Goal: Browse casually

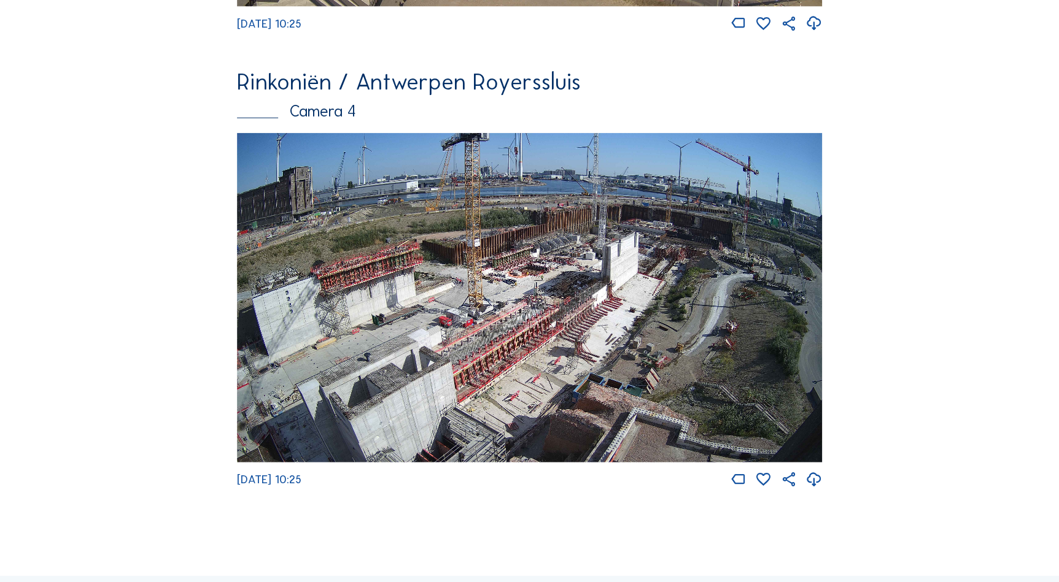
scroll to position [1432, 0]
click at [428, 387] on img at bounding box center [529, 298] width 585 height 330
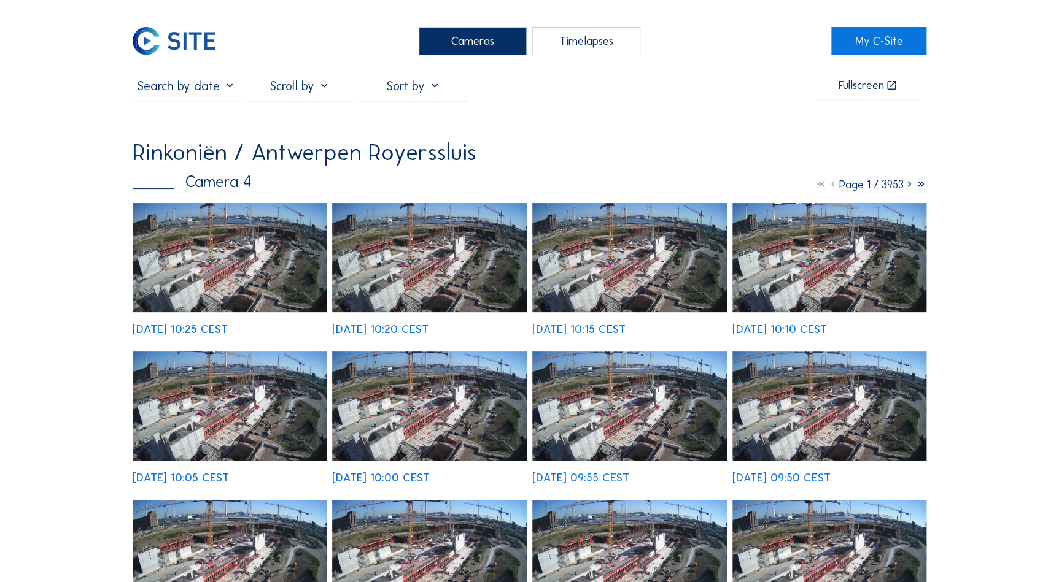
click at [172, 249] on img at bounding box center [230, 257] width 195 height 109
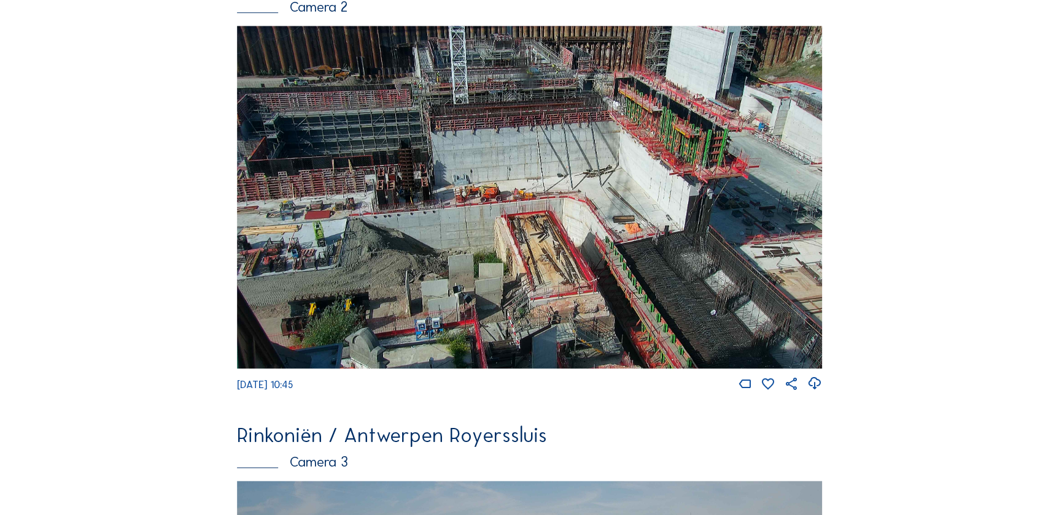
scroll to position [614, 0]
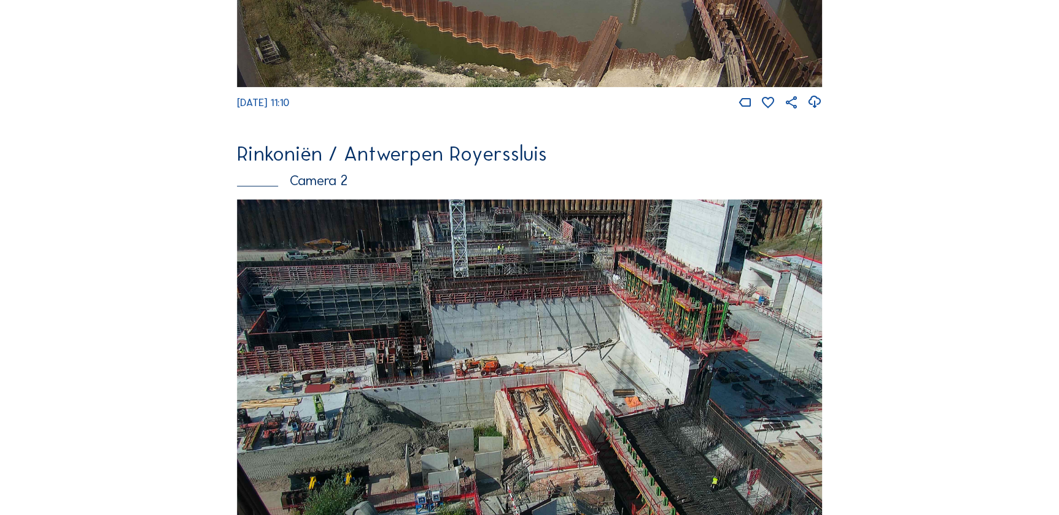
scroll to position [408, 0]
